Goal: Task Accomplishment & Management: Complete application form

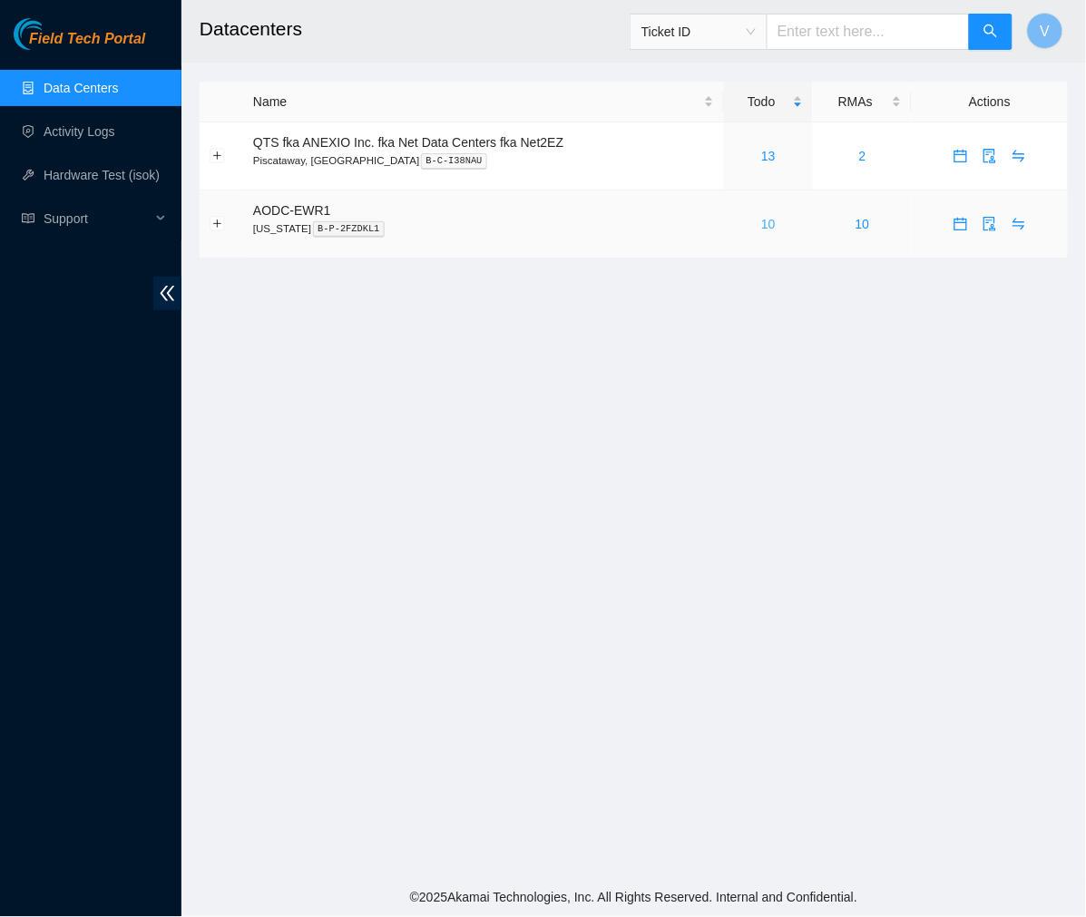
click at [761, 223] on link "10" at bounding box center [768, 224] width 15 height 15
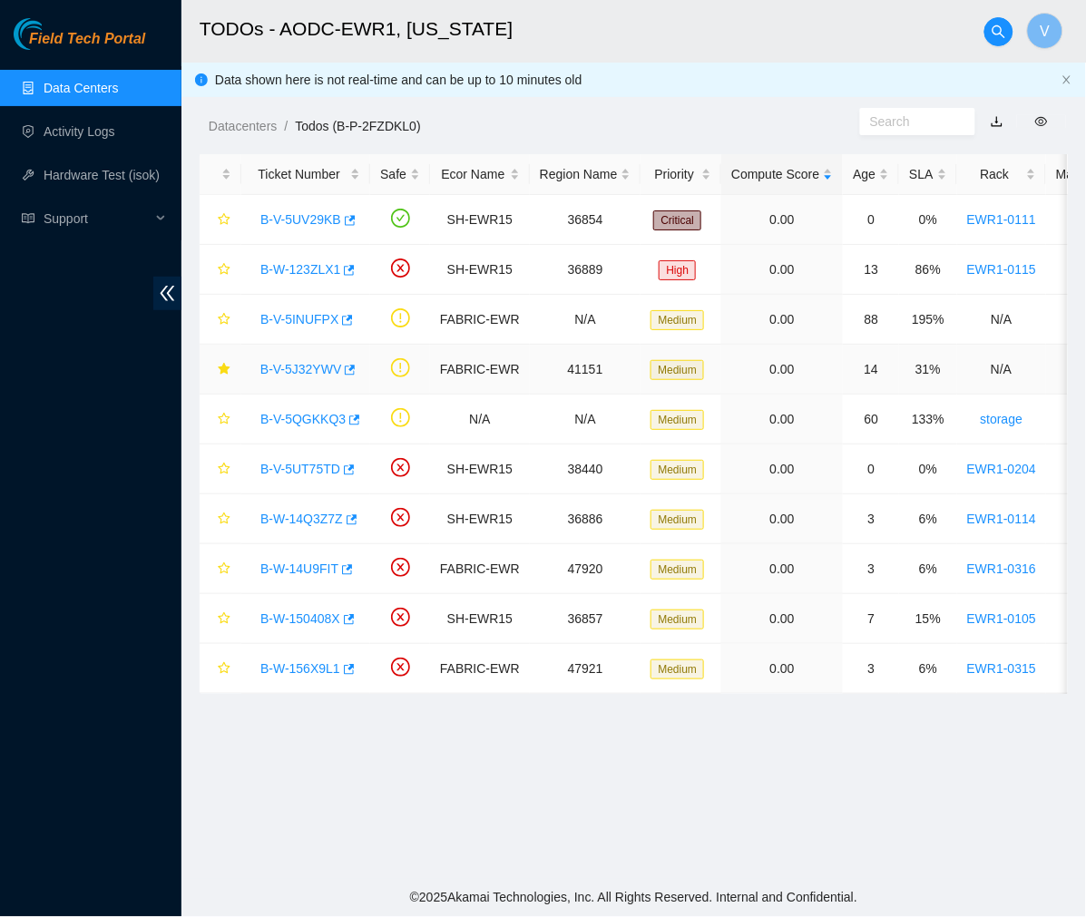
click at [297, 370] on link "B-V-5J32YWV" at bounding box center [300, 369] width 81 height 15
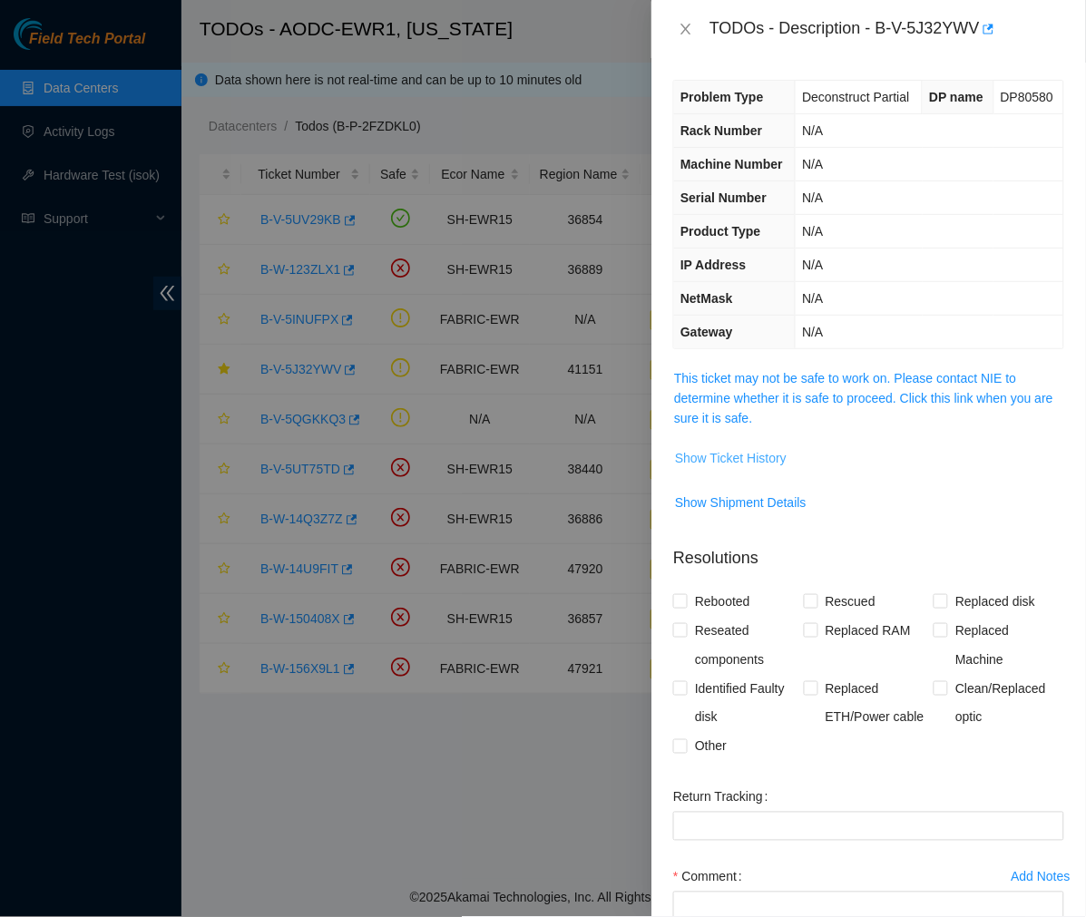
click at [749, 464] on span "Show Ticket History" at bounding box center [731, 458] width 112 height 20
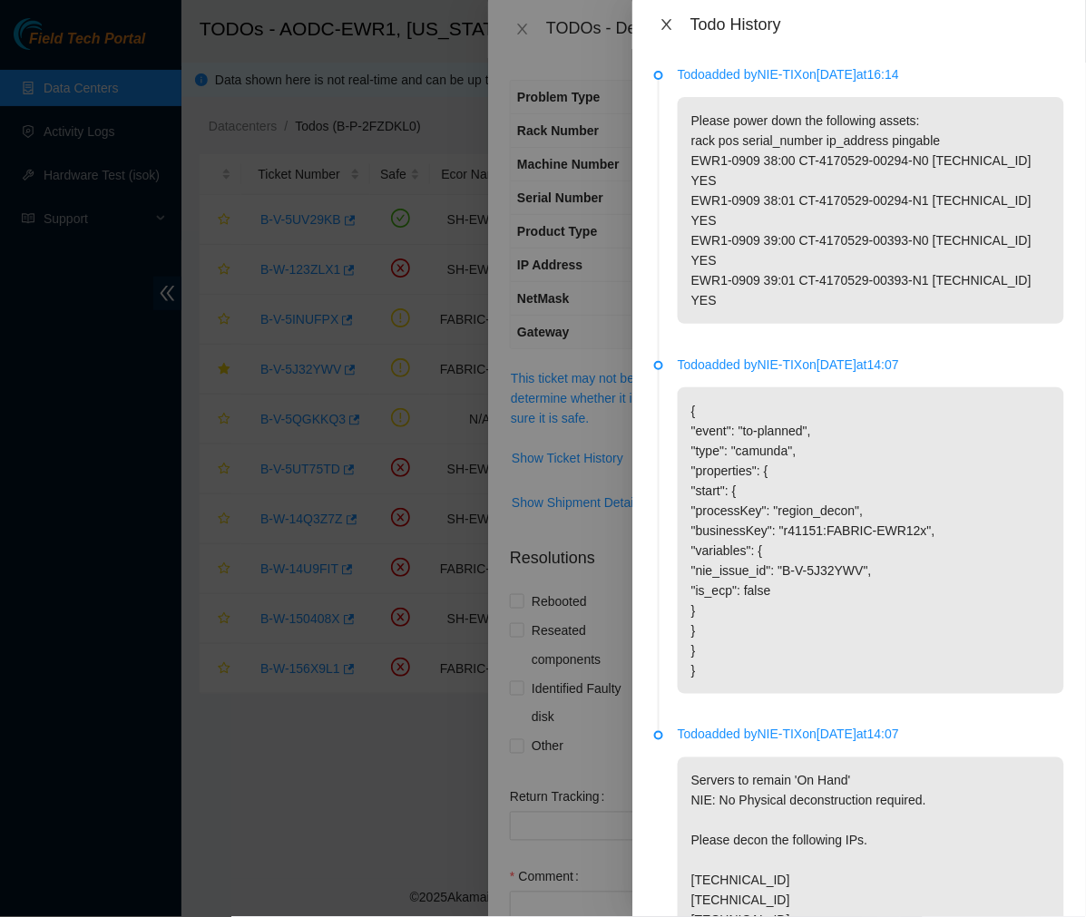
click at [666, 21] on icon "close" at bounding box center [667, 24] width 15 height 15
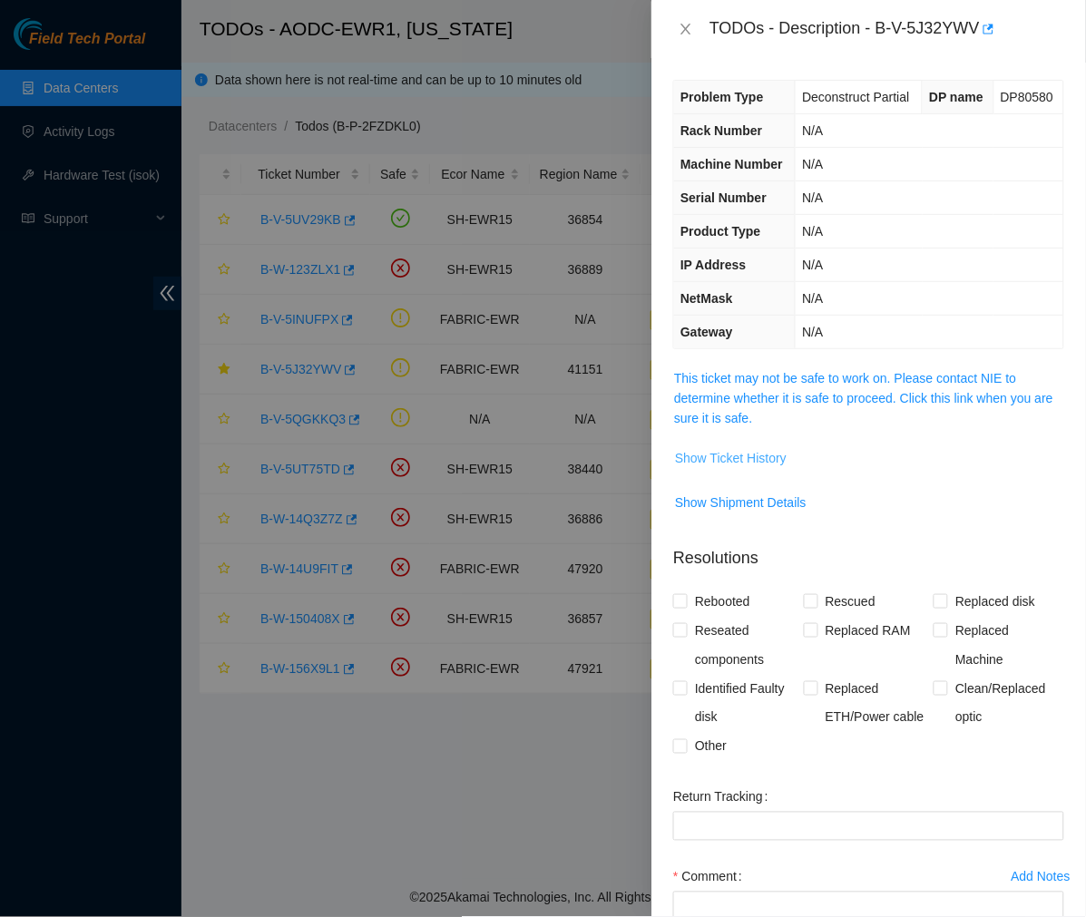
click at [781, 455] on span "Show Ticket History" at bounding box center [731, 458] width 112 height 20
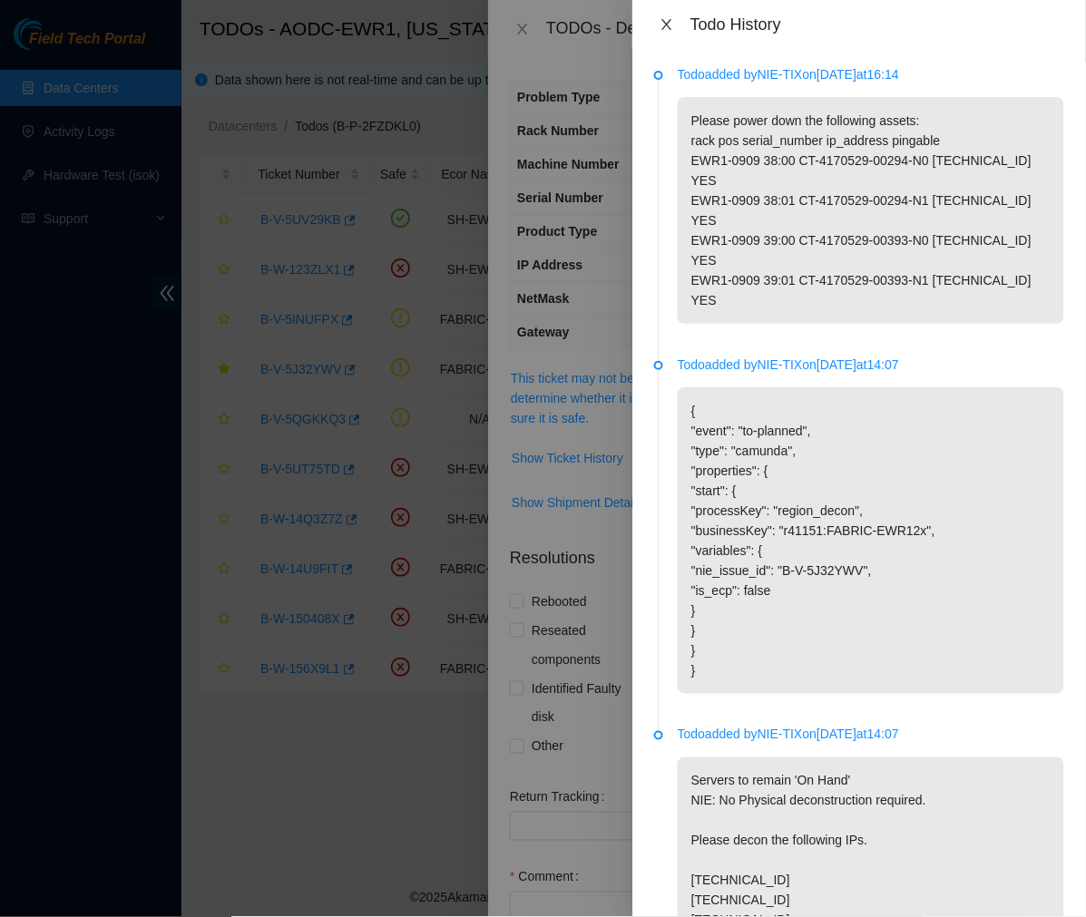
click at [668, 21] on icon "close" at bounding box center [667, 24] width 15 height 15
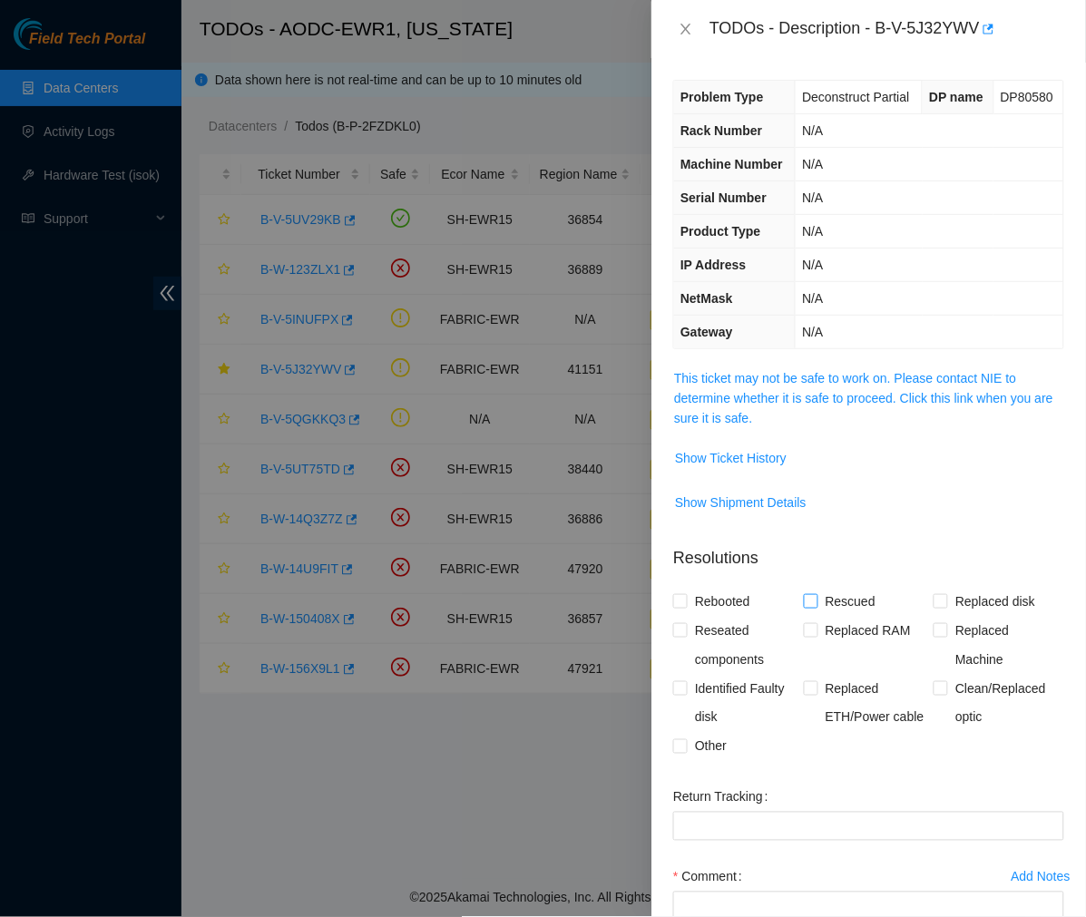
scroll to position [150, 0]
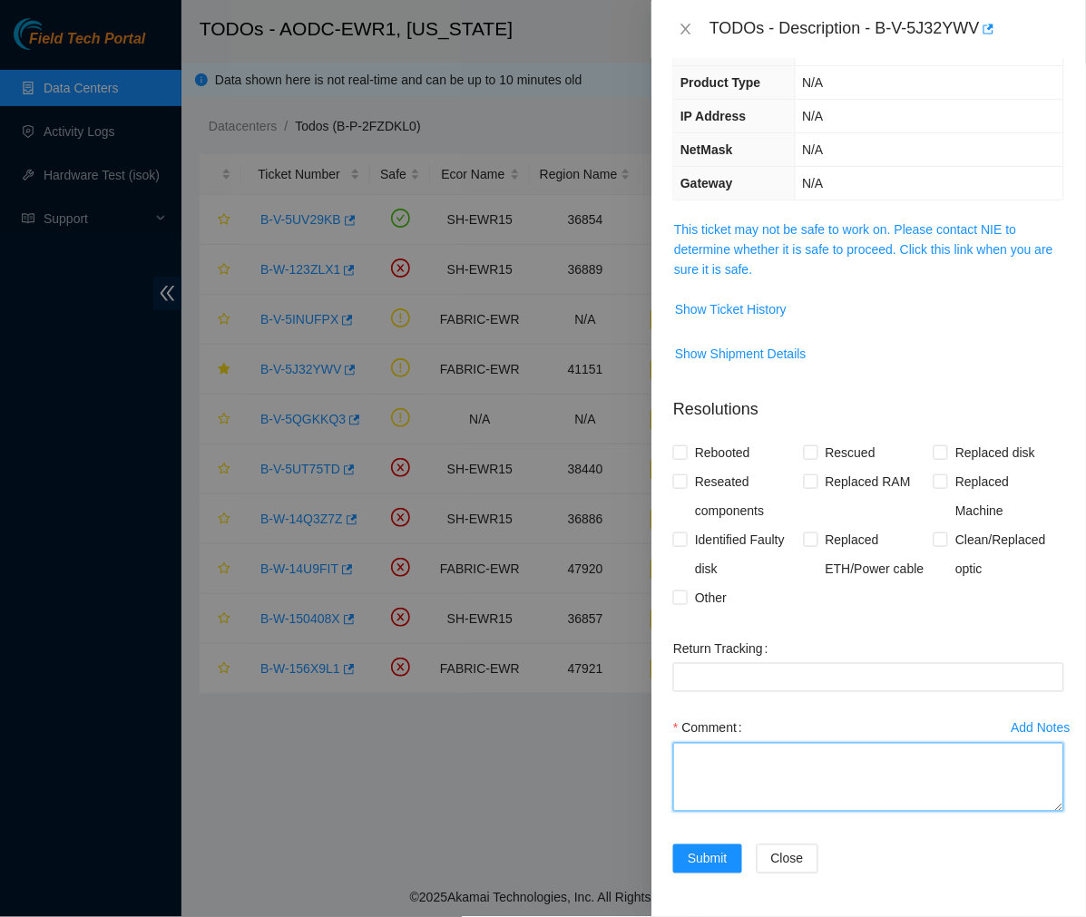
click at [729, 778] on textarea "Comment" at bounding box center [868, 777] width 391 height 69
paste textarea "Ticket #: B-V-5J32YWV - ESSL - Scheduled a maintenance for #: B-V-5J32YWV. - Ti…"
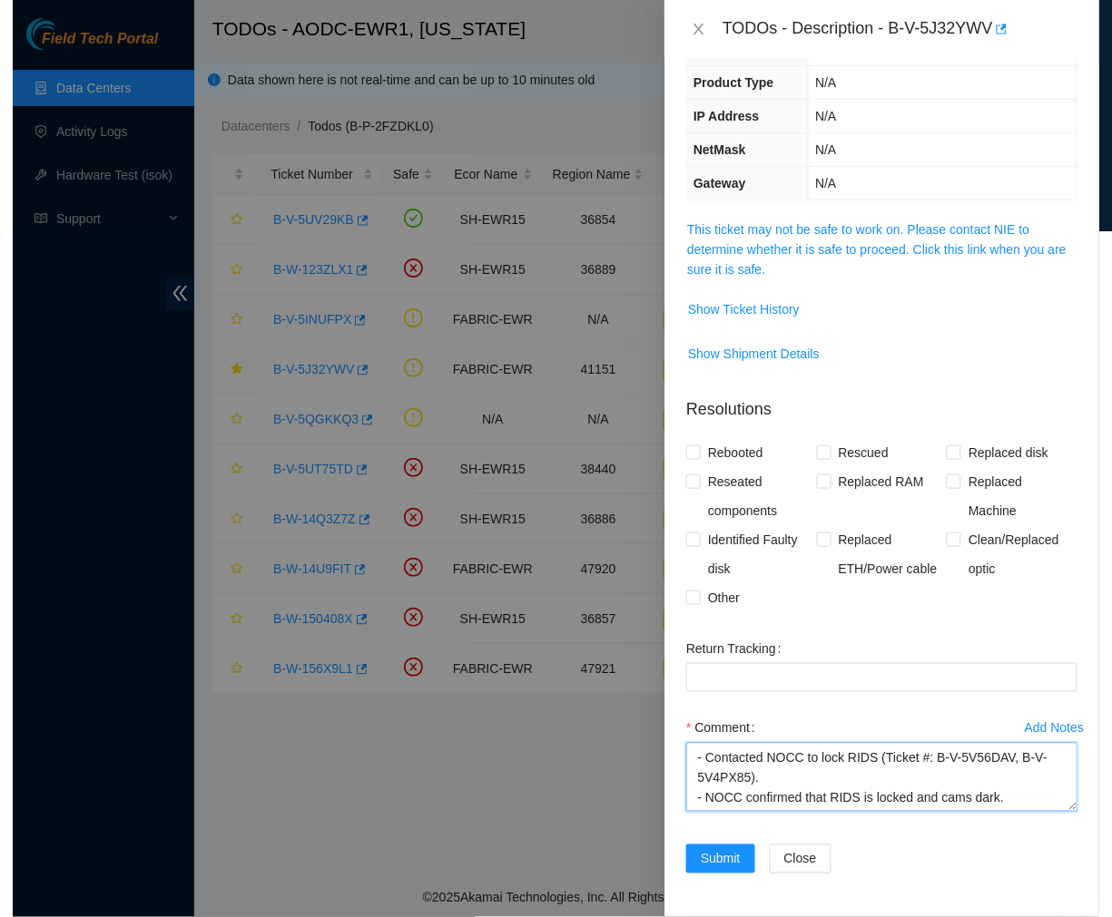
scroll to position [358, 0]
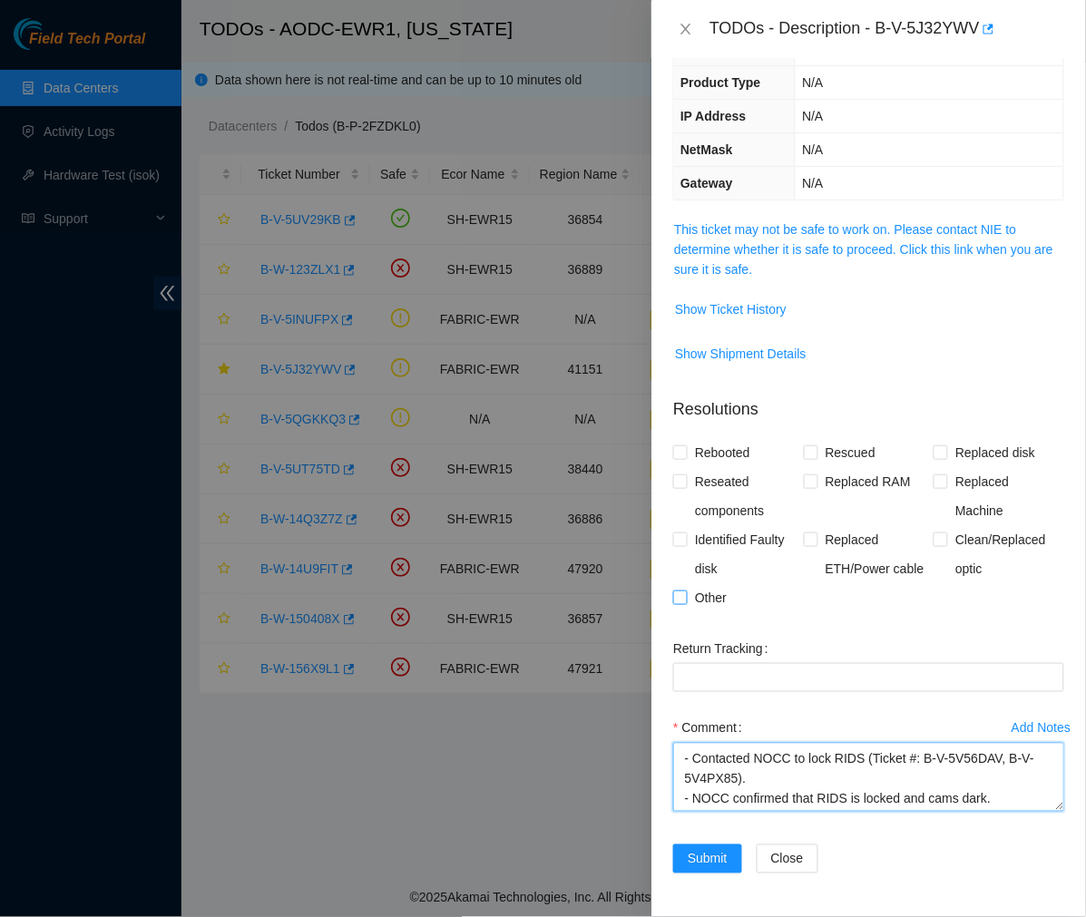
type textarea "Ticket #: B-V-5J32YWV - ESSL - Scheduled a maintenance for #: B-V-5J32YWV. - Ti…"
click at [676, 601] on input "Other" at bounding box center [679, 597] width 13 height 13
checkbox input "true"
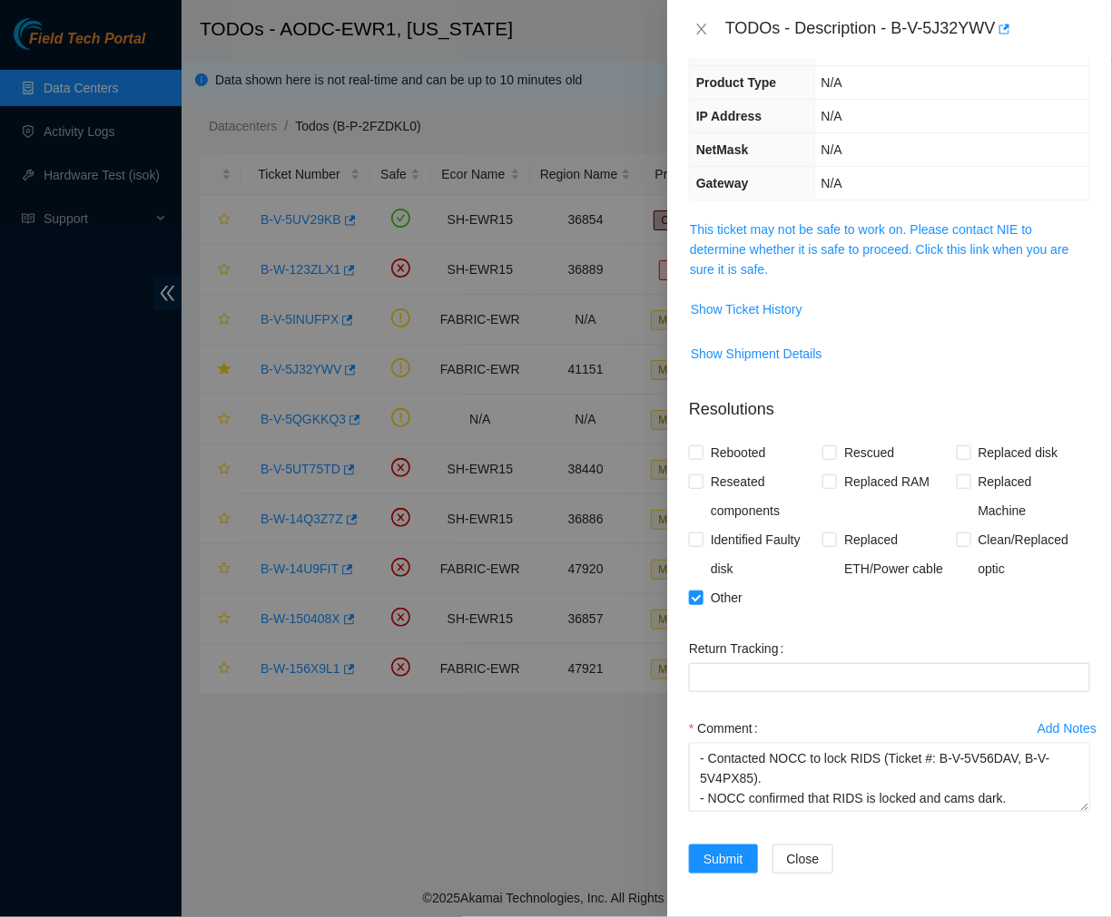
click at [998, 55] on div "TODOs - Description - B-V-5J32YWV" at bounding box center [889, 29] width 445 height 58
click at [728, 867] on span "Submit" at bounding box center [723, 859] width 40 height 20
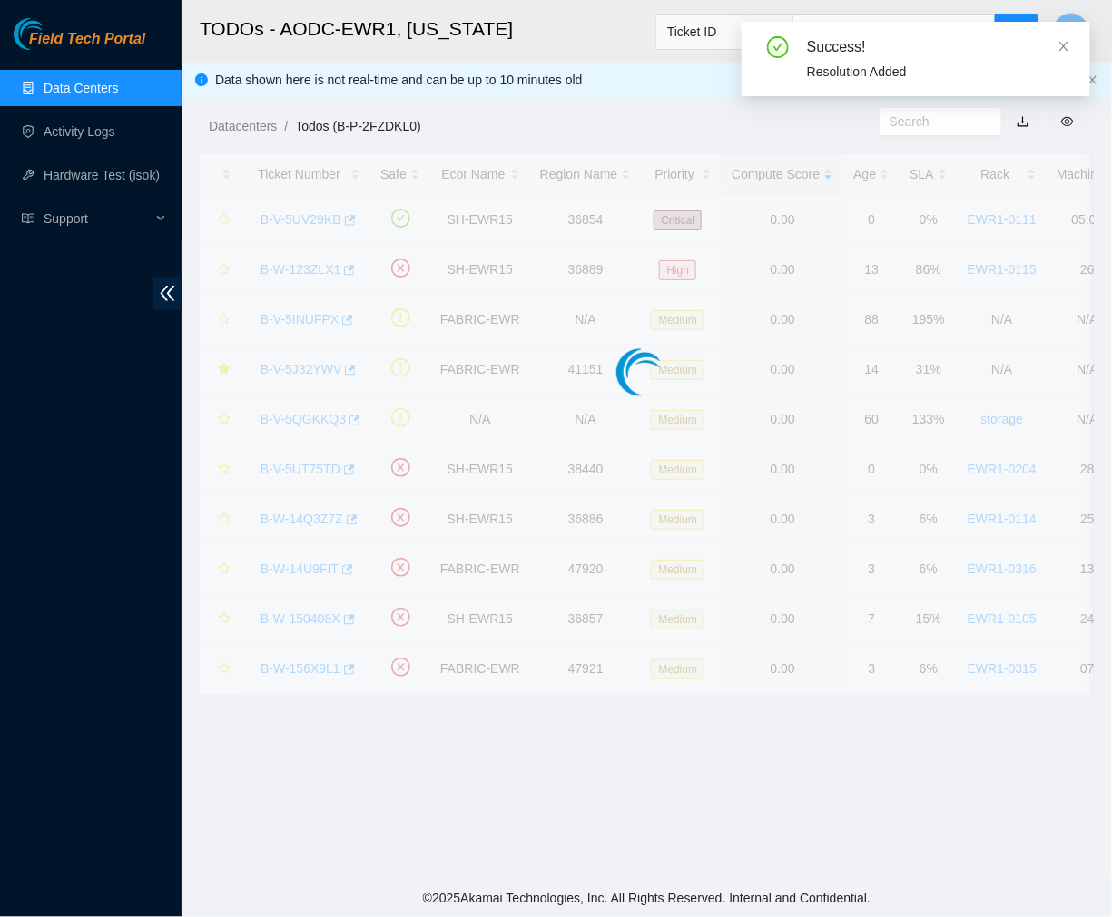
scroll to position [211, 0]
